Goal: Navigation & Orientation: Find specific page/section

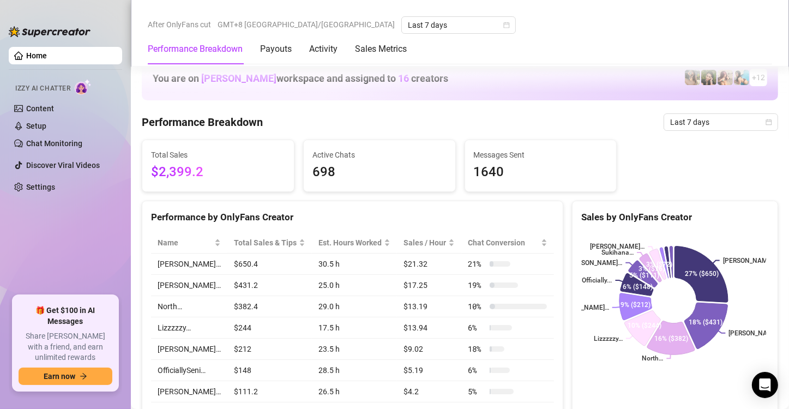
scroll to position [1084, 0]
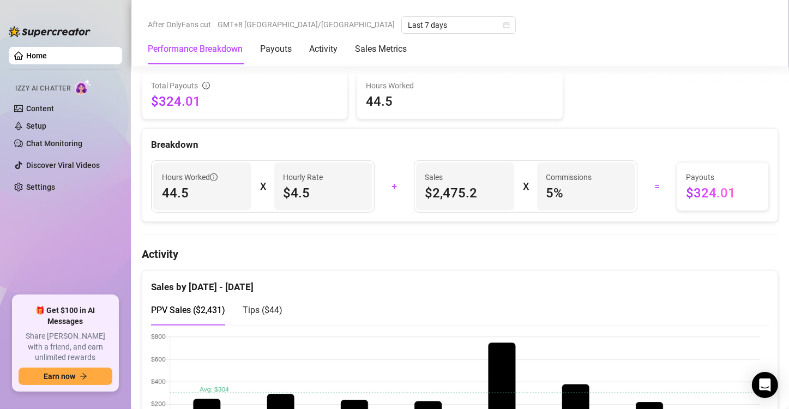
scroll to position [545, 0]
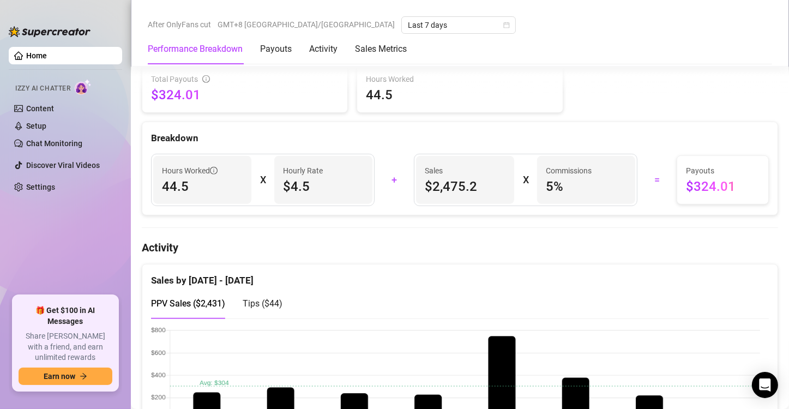
scroll to position [545, 0]
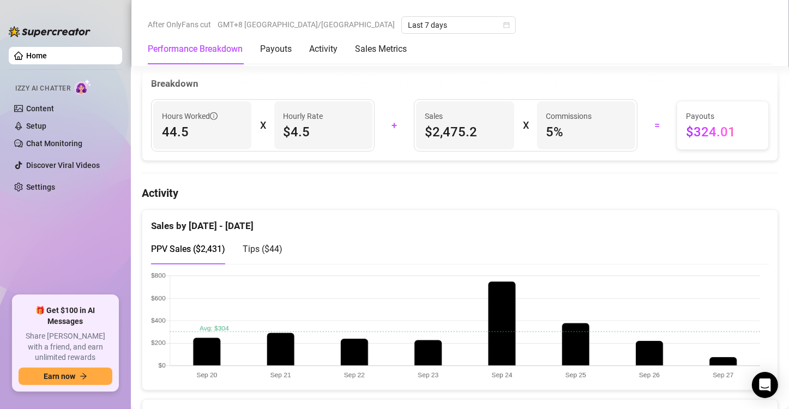
click at [723, 352] on canvas at bounding box center [455, 326] width 609 height 109
click at [720, 359] on canvas at bounding box center [455, 326] width 609 height 109
